Goal: Task Accomplishment & Management: Manage account settings

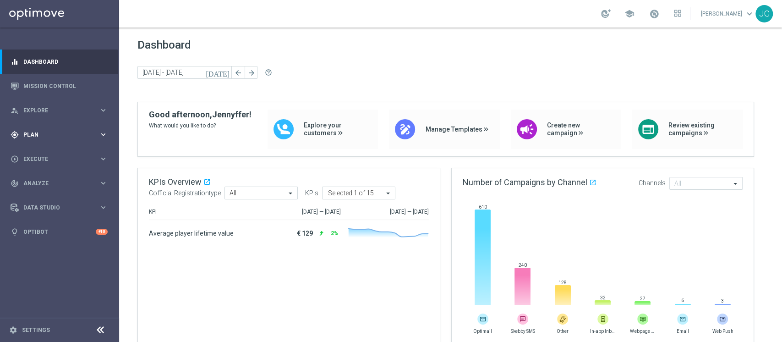
click at [63, 141] on div "gps_fixed Plan keyboard_arrow_right" at bounding box center [59, 134] width 118 height 24
click at [38, 154] on link "Target Groups" at bounding box center [59, 153] width 71 height 7
